Goal: Task Accomplishment & Management: Manage account settings

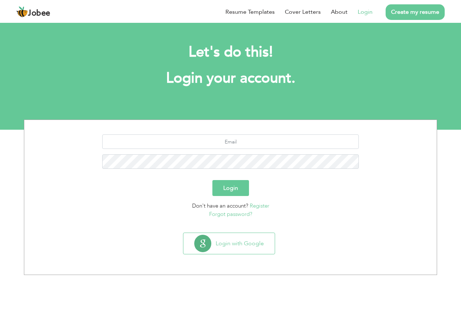
click at [369, 13] on link "Login" at bounding box center [365, 12] width 15 height 9
click at [369, 12] on link "Login" at bounding box center [365, 12] width 15 height 9
click at [242, 136] on input "text" at bounding box center [230, 142] width 257 height 15
click at [242, 139] on input "text" at bounding box center [230, 142] width 257 height 15
type input "Abdulnasirhot@gmail.com"
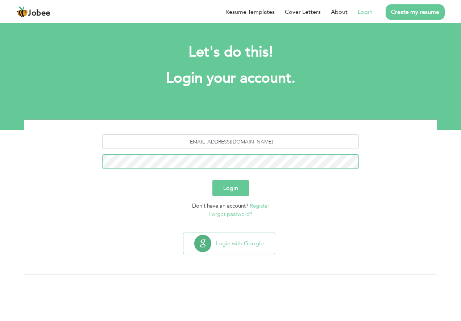
click at [213, 180] on button "Login" at bounding box center [231, 188] width 37 height 16
click at [238, 192] on button "Login" at bounding box center [231, 188] width 37 height 16
